Goal: Task Accomplishment & Management: Manage account settings

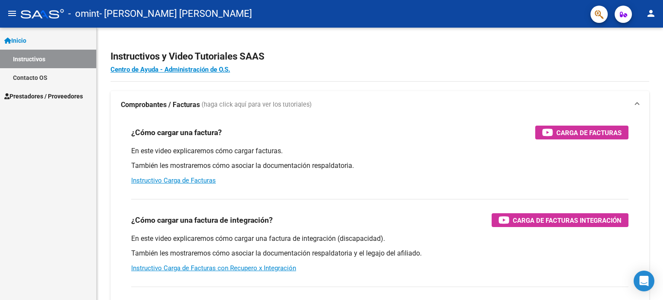
click at [37, 58] on link "Instructivos" at bounding box center [48, 59] width 96 height 19
click at [41, 95] on span "Prestadores / Proveedores" at bounding box center [43, 97] width 79 height 10
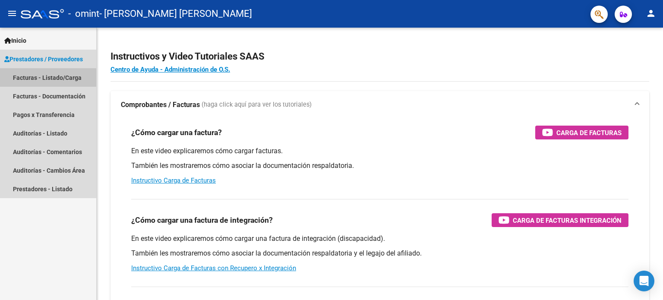
click at [44, 73] on link "Facturas - Listado/Carga" at bounding box center [48, 77] width 96 height 19
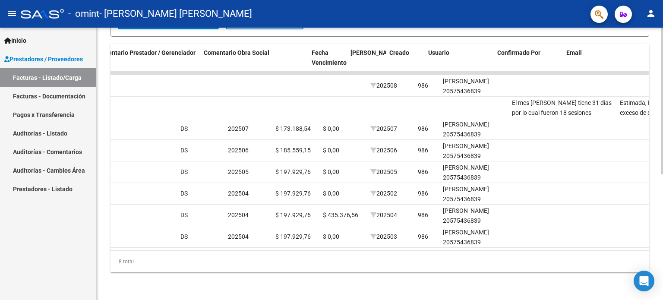
scroll to position [0, 1282]
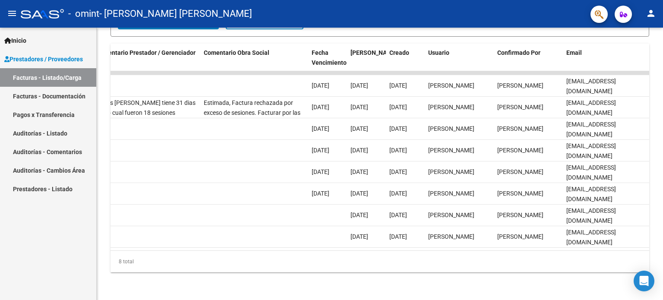
click at [649, 18] on mat-icon "person" at bounding box center [651, 13] width 10 height 10
click at [625, 56] on button "exit_to_app Salir" at bounding box center [633, 57] width 53 height 21
